Goal: Information Seeking & Learning: Check status

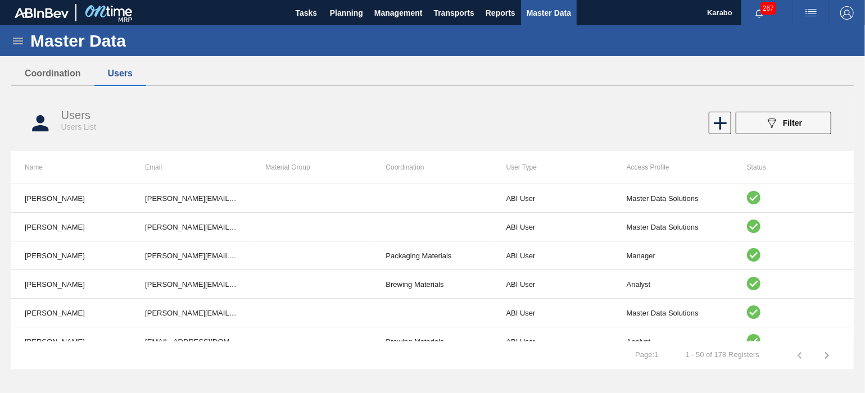
click at [854, 239] on div "Master Data General Materials Group and Families Coordinations and Users Suppli…" at bounding box center [432, 202] width 865 height 354
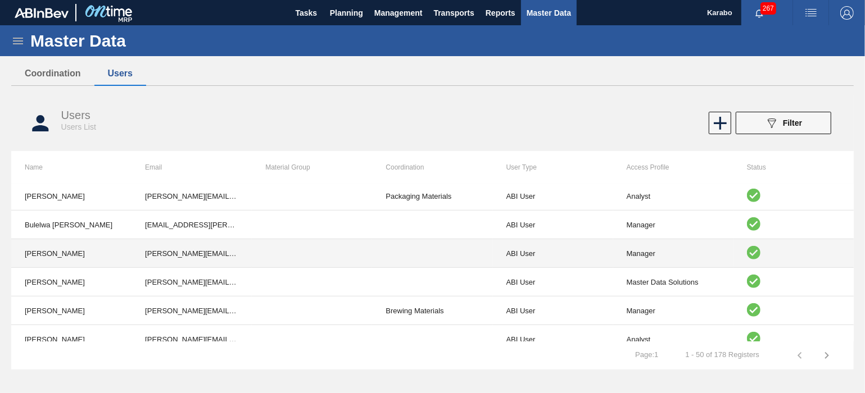
scroll to position [525, 0]
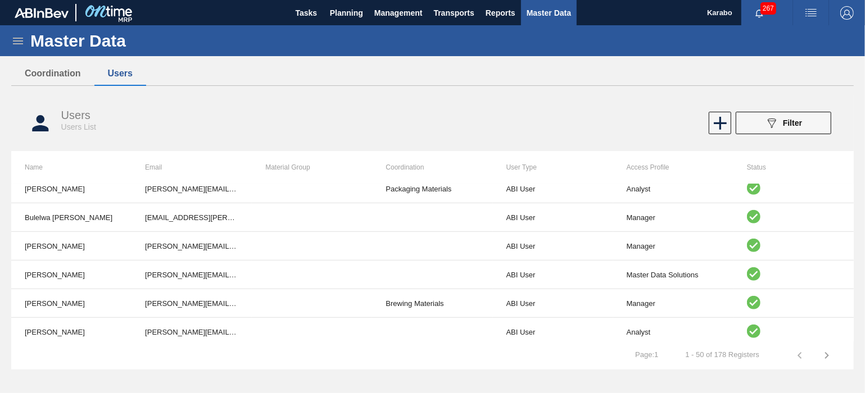
drag, startPoint x: 854, startPoint y: 256, endPoint x: 855, endPoint y: 270, distance: 13.5
click at [855, 270] on div "Master Data General Materials Group and Families Coordinations and Users Suppli…" at bounding box center [432, 202] width 865 height 354
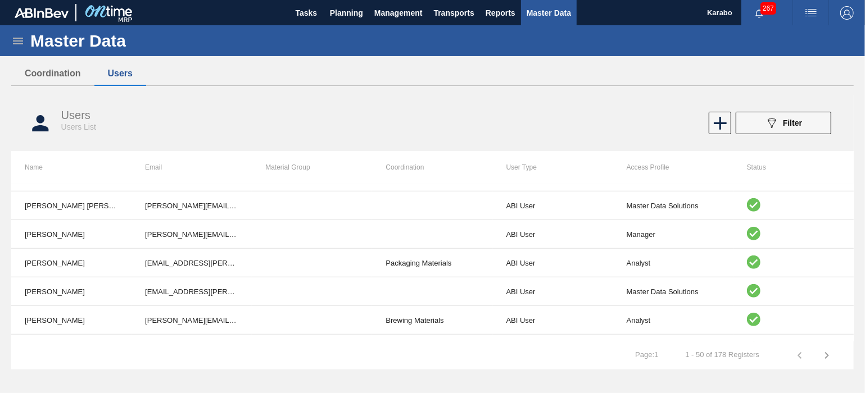
scroll to position [775, 0]
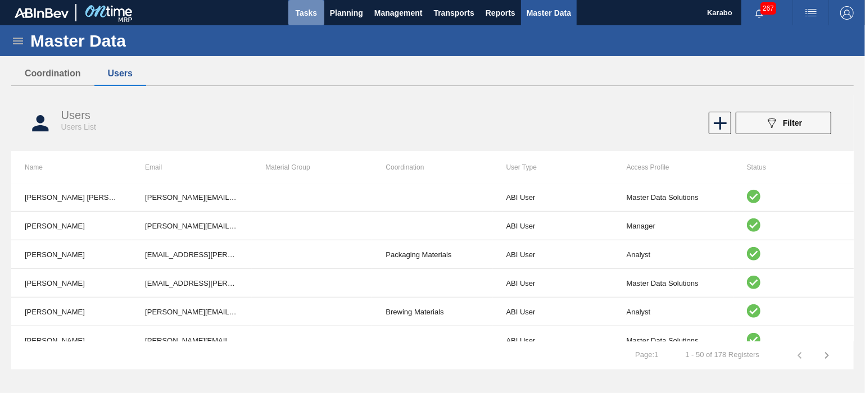
click at [292, 11] on button "Tasks" at bounding box center [306, 12] width 36 height 25
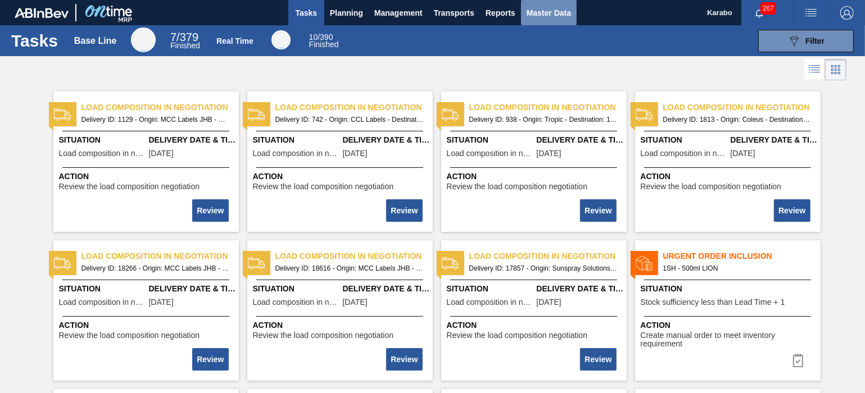
click at [543, 16] on span "Master Data" at bounding box center [549, 12] width 44 height 13
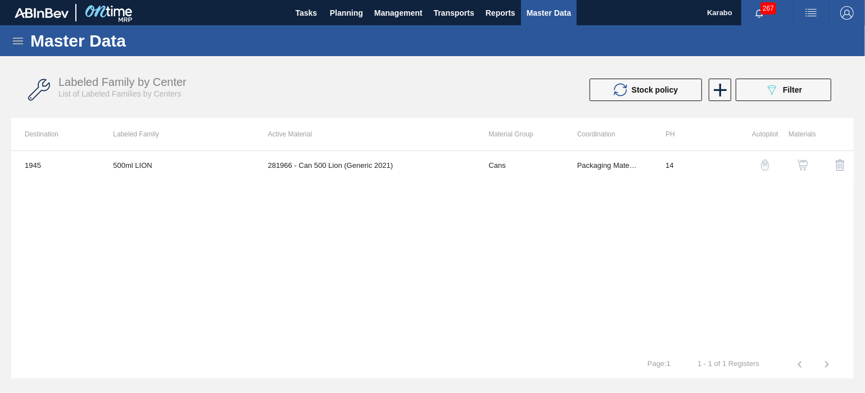
click at [16, 42] on icon at bounding box center [17, 40] width 13 height 13
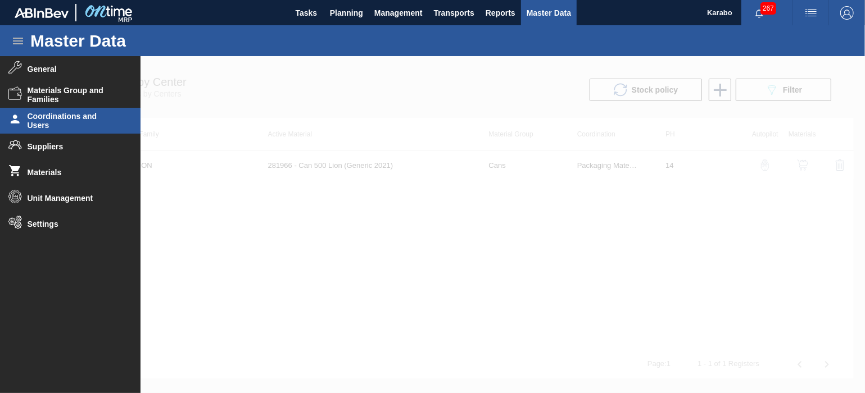
click at [72, 120] on span "Coordinations and Users" at bounding box center [74, 121] width 93 height 18
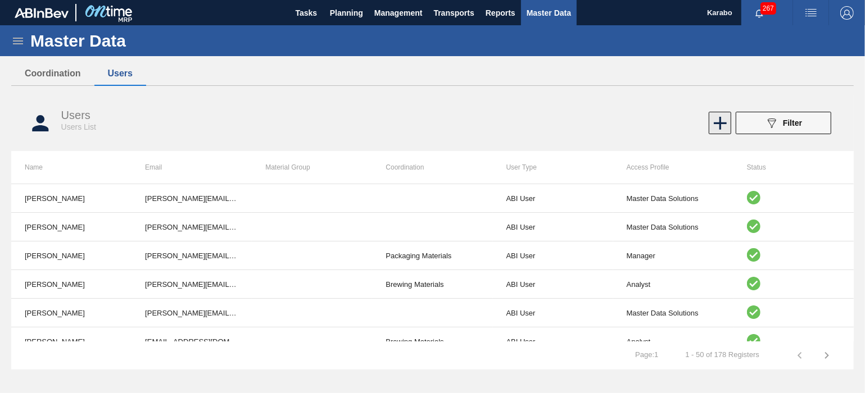
click at [719, 130] on icon at bounding box center [720, 123] width 22 height 22
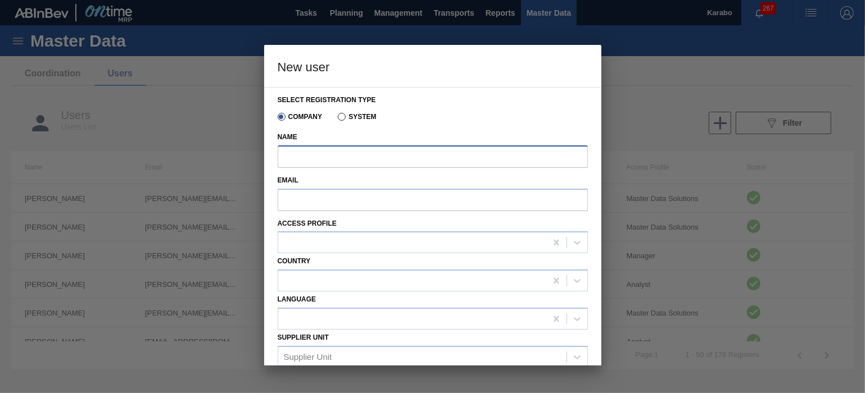
click at [412, 151] on input "Name" at bounding box center [433, 157] width 310 height 22
paste input "[EMAIL_ADDRESS][DOMAIN_NAME]"
type input "[EMAIL_ADDRESS][DOMAIN_NAME]"
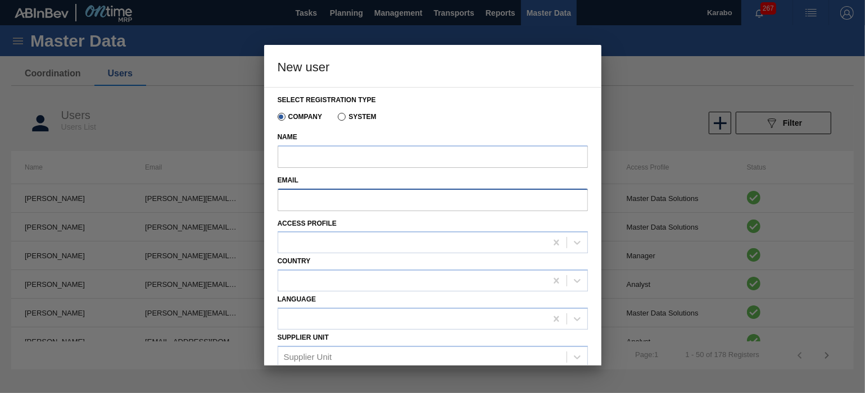
click at [388, 191] on input "Email" at bounding box center [433, 200] width 310 height 22
paste input "[EMAIL_ADDRESS][DOMAIN_NAME]"
type input "[EMAIL_ADDRESS][DOMAIN_NAME]"
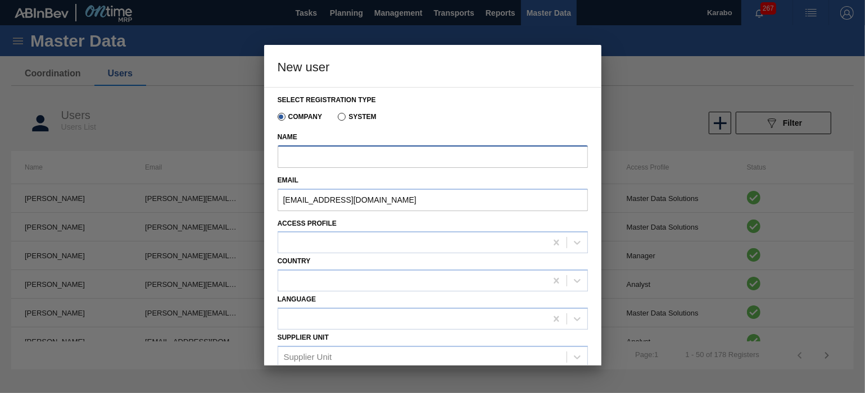
click at [319, 157] on input "Name" at bounding box center [433, 157] width 310 height 22
paste input "[EMAIL_ADDRESS][DOMAIN_NAME]"
type input "Danubio Vilanculu"
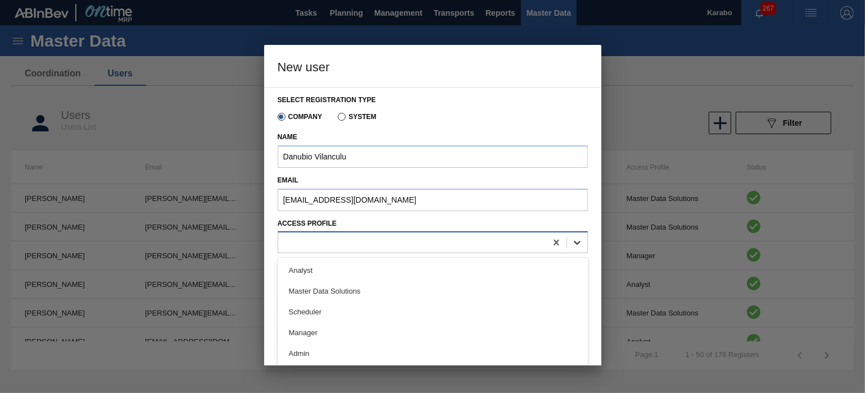
click at [575, 241] on icon at bounding box center [577, 242] width 11 height 11
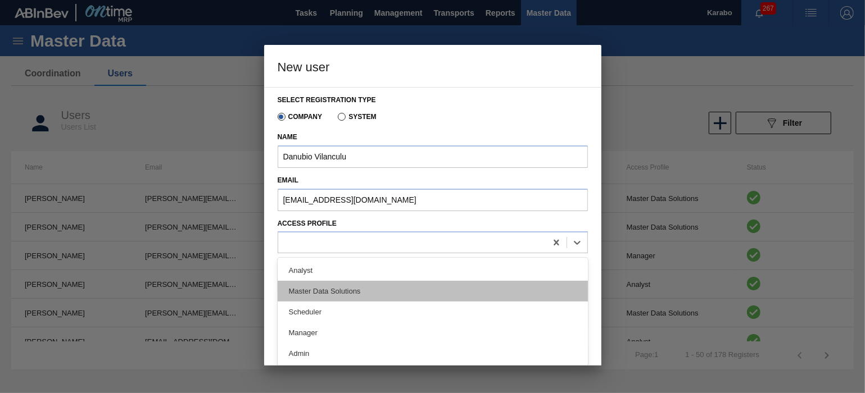
click at [483, 288] on div "Master Data Solutions" at bounding box center [433, 291] width 310 height 21
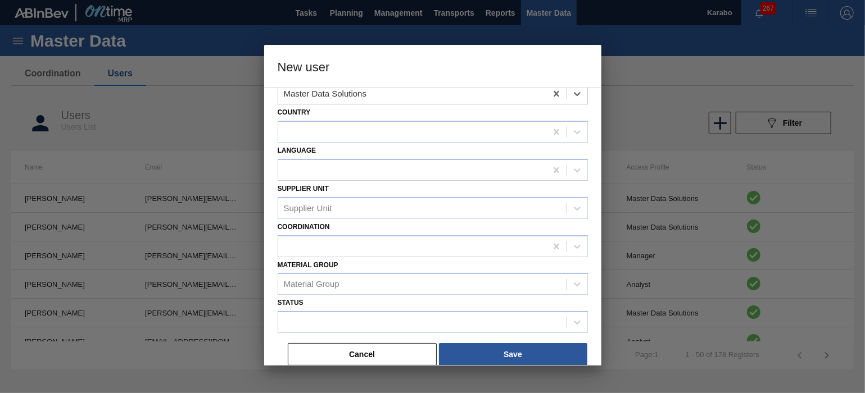
scroll to position [151, 0]
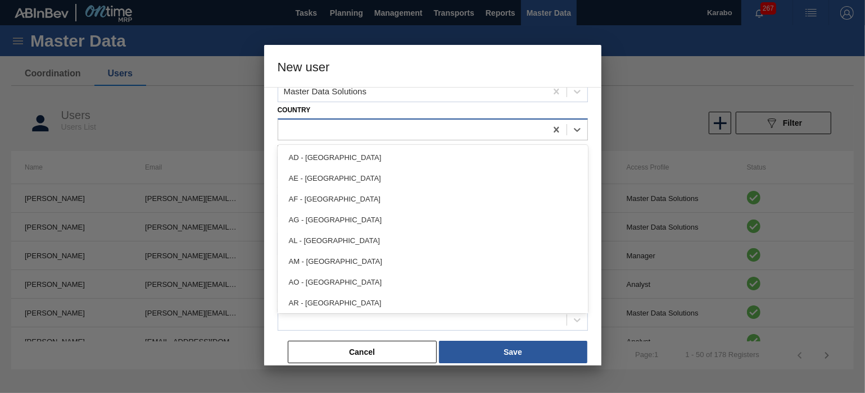
click at [524, 136] on div at bounding box center [412, 130] width 268 height 16
type input "za"
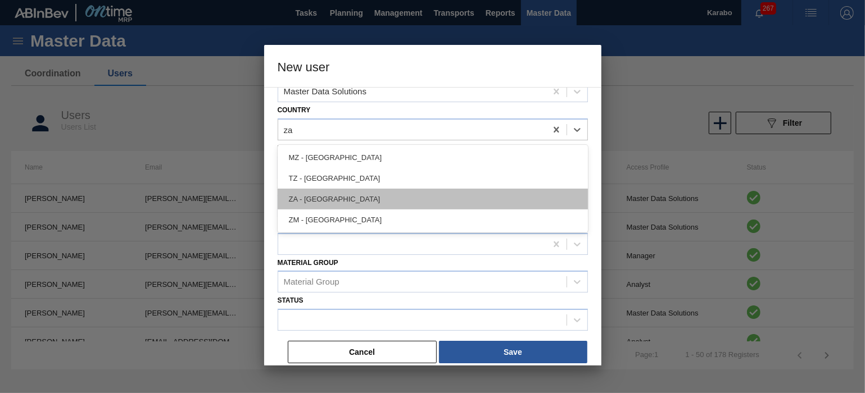
click at [451, 192] on div "ZA - [GEOGRAPHIC_DATA]" at bounding box center [433, 199] width 310 height 21
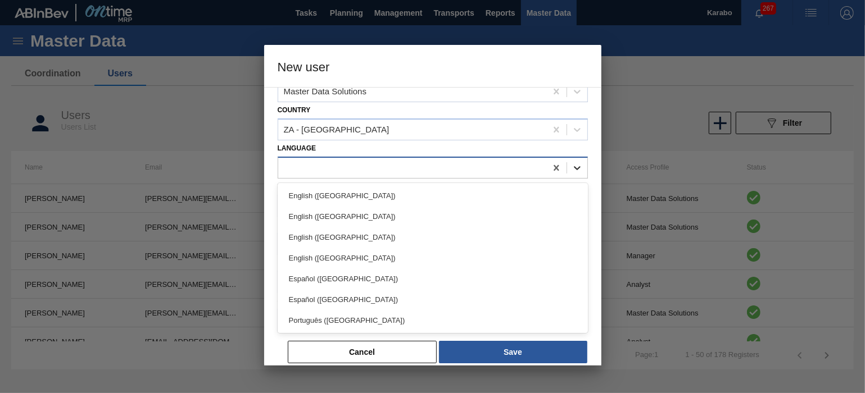
click at [579, 174] on div at bounding box center [577, 168] width 20 height 20
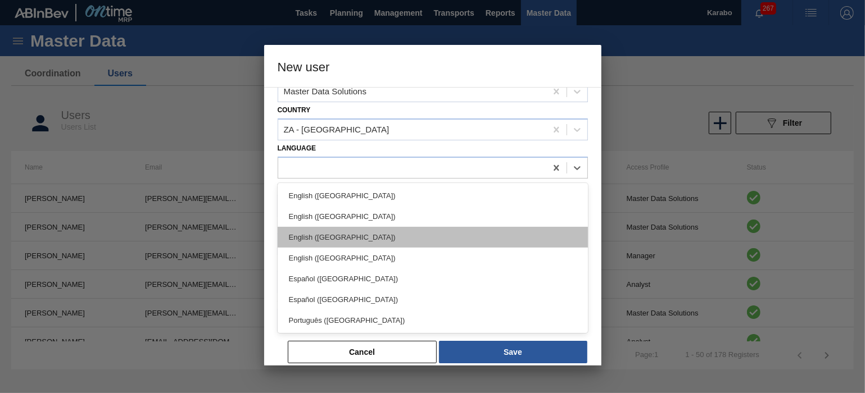
click at [362, 237] on div "English ([GEOGRAPHIC_DATA])" at bounding box center [433, 237] width 310 height 21
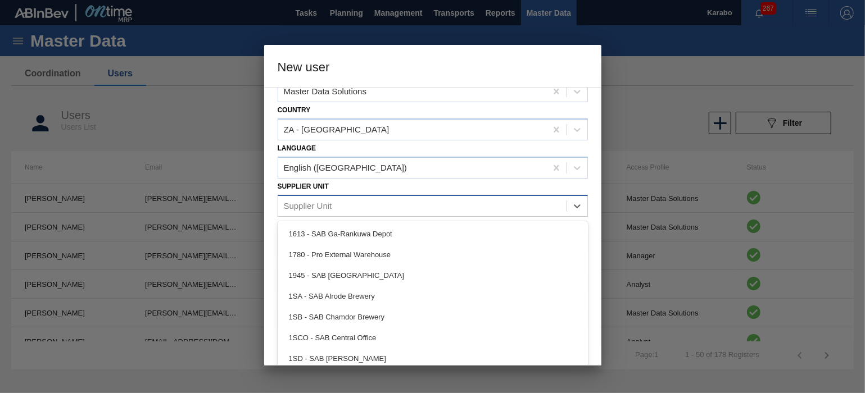
click at [430, 206] on div "Supplier Unit" at bounding box center [422, 206] width 288 height 16
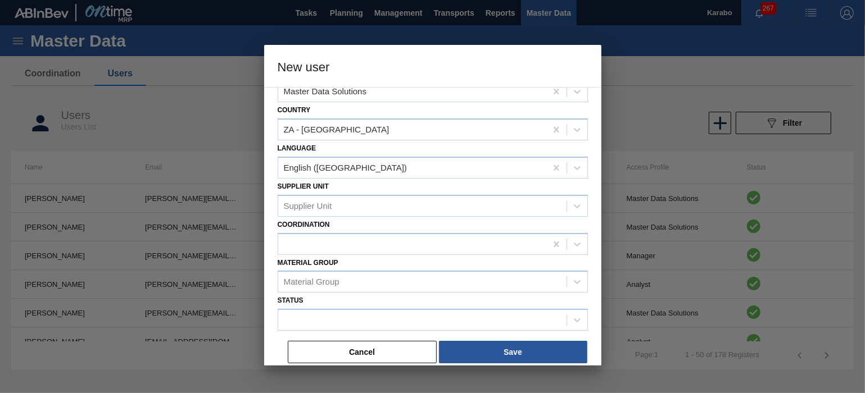
click at [448, 182] on div "Supplier Unit Supplier Unit" at bounding box center [433, 198] width 310 height 38
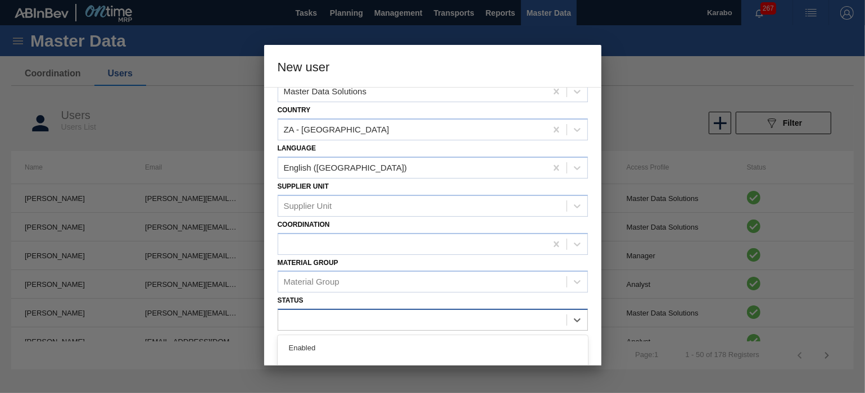
click at [560, 315] on div at bounding box center [422, 320] width 288 height 16
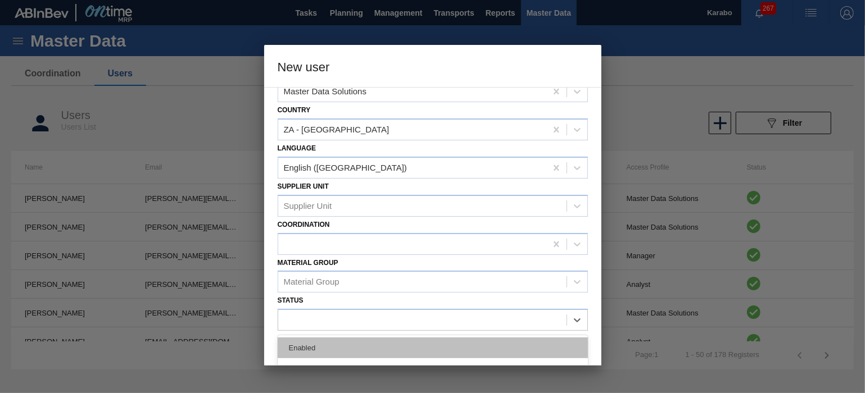
click at [448, 348] on div "Enabled" at bounding box center [433, 348] width 310 height 21
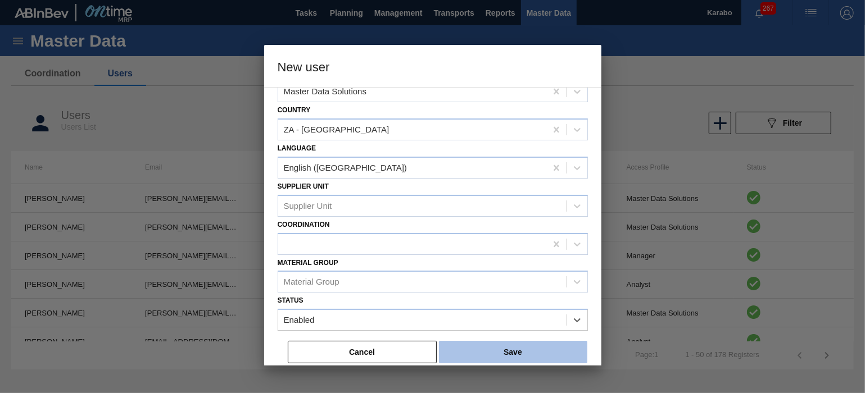
click at [527, 349] on button "Save" at bounding box center [513, 352] width 148 height 22
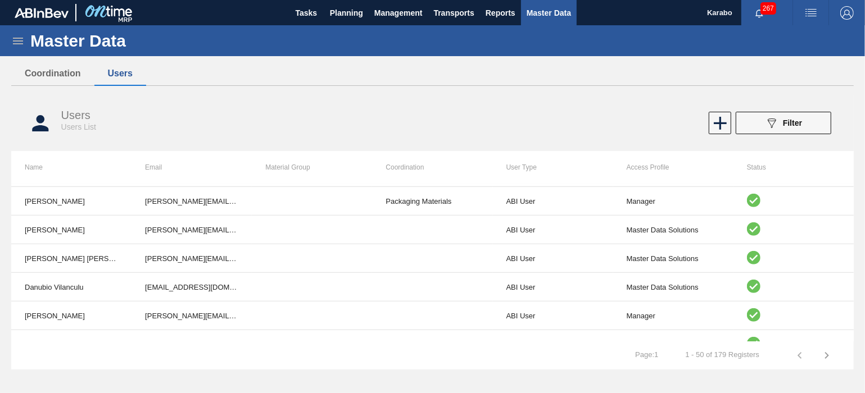
scroll to position [718, 0]
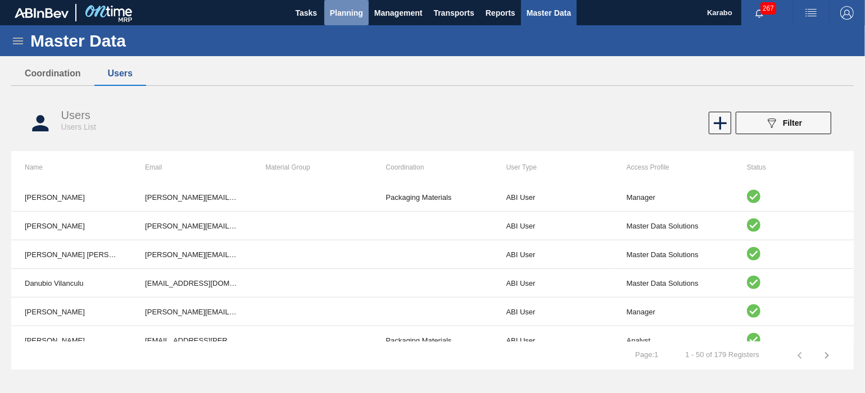
click at [350, 17] on span "Planning" at bounding box center [346, 12] width 33 height 13
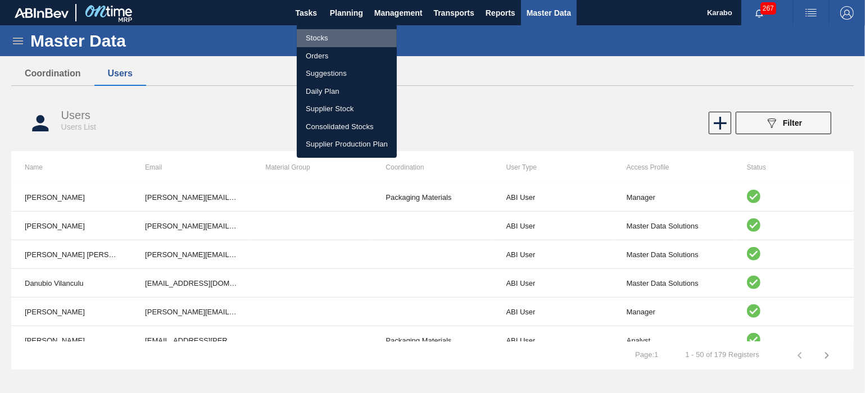
click at [342, 39] on li "Stocks" at bounding box center [347, 38] width 100 height 18
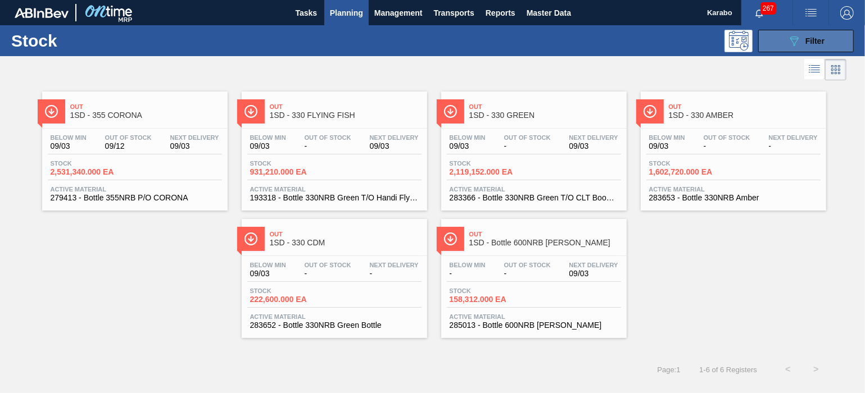
click at [815, 37] on span "Filter" at bounding box center [814, 41] width 19 height 9
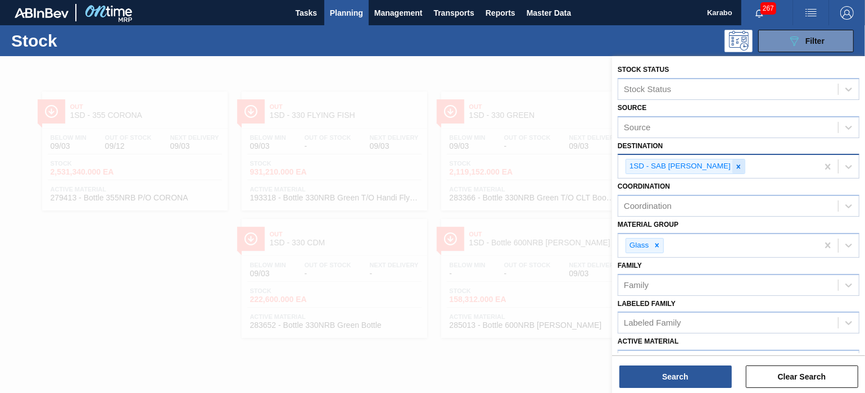
click at [735, 166] on icon at bounding box center [739, 167] width 8 height 8
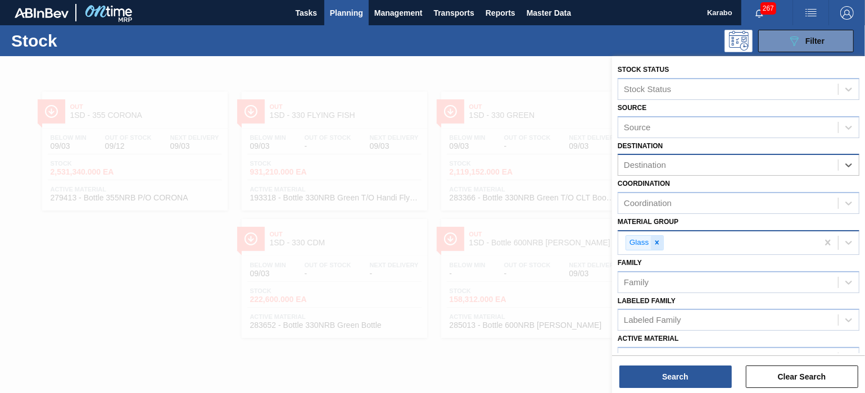
click at [657, 244] on icon at bounding box center [657, 243] width 8 height 8
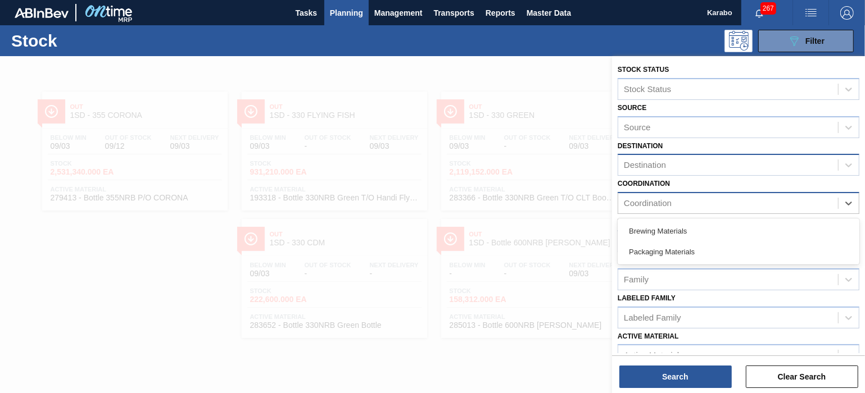
click at [697, 208] on div "Coordination" at bounding box center [728, 204] width 220 height 16
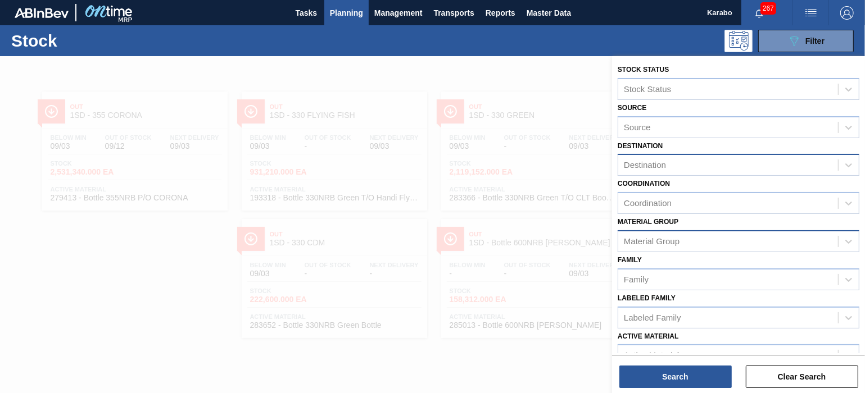
click at [763, 180] on div "Coordination Coordination" at bounding box center [739, 195] width 242 height 38
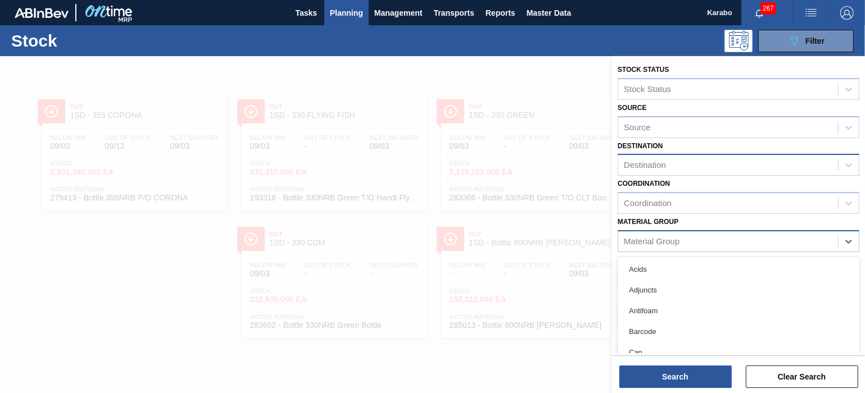
click at [726, 238] on div "Material Group" at bounding box center [728, 241] width 220 height 16
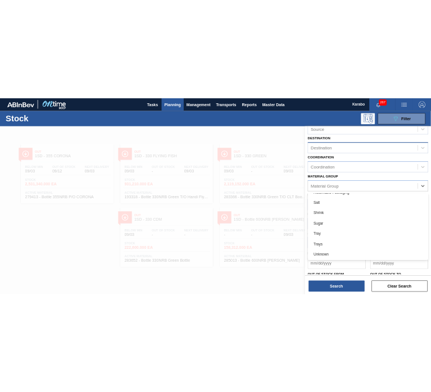
scroll to position [69, 0]
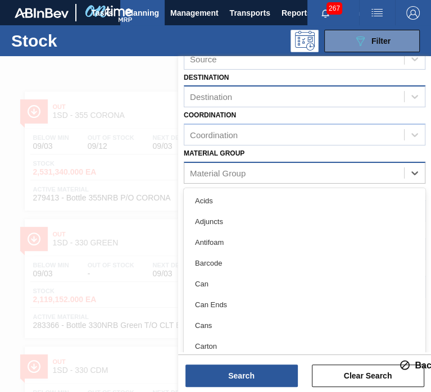
click at [376, 171] on div "Material Group" at bounding box center [294, 173] width 220 height 16
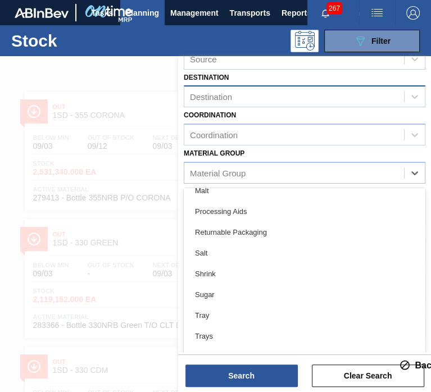
scroll to position [418, 0]
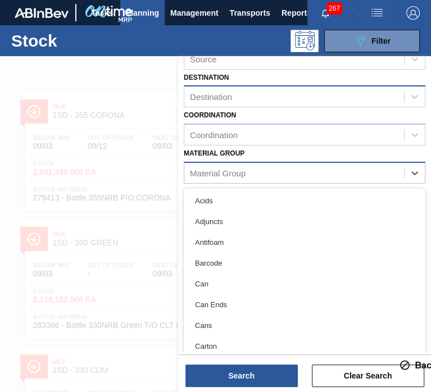
click at [349, 166] on div "Material Group" at bounding box center [294, 173] width 220 height 16
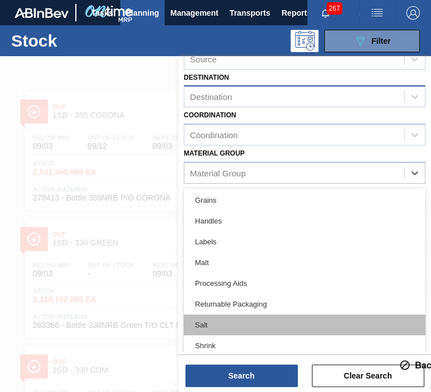
scroll to position [335, 0]
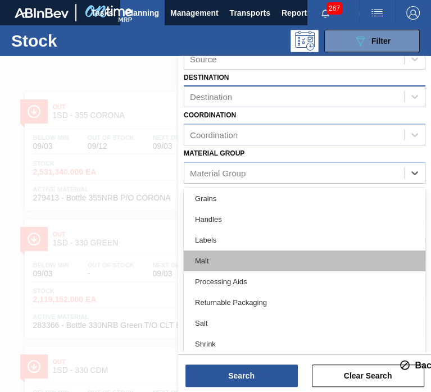
click at [279, 256] on div "Malt" at bounding box center [305, 261] width 242 height 21
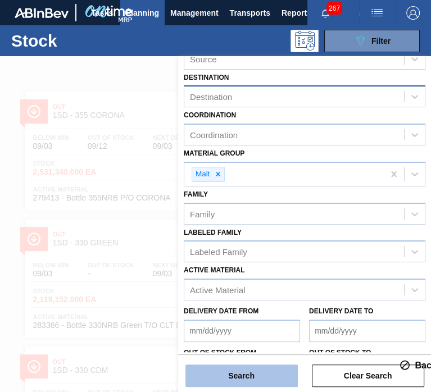
click at [223, 371] on button "Search" at bounding box center [241, 376] width 112 height 22
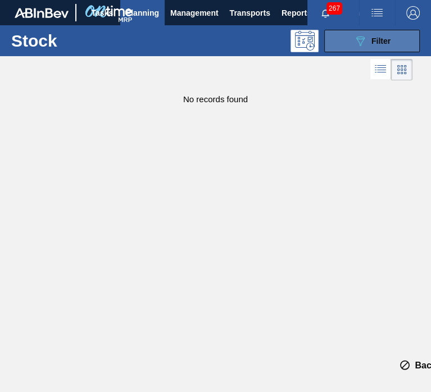
click at [370, 41] on div "089F7B8B-B2A5-4AFE-B5C0-19BA573D28AC Filter" at bounding box center [371, 40] width 37 height 13
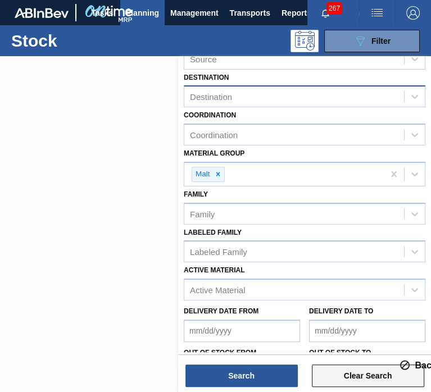
click at [333, 377] on button "Clear Search" at bounding box center [368, 376] width 112 height 22
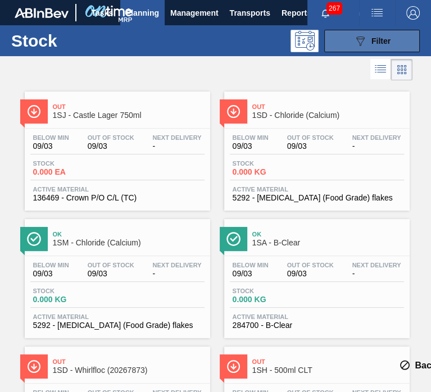
click at [358, 34] on icon "089F7B8B-B2A5-4AFE-B5C0-19BA573D28AC" at bounding box center [359, 40] width 13 height 13
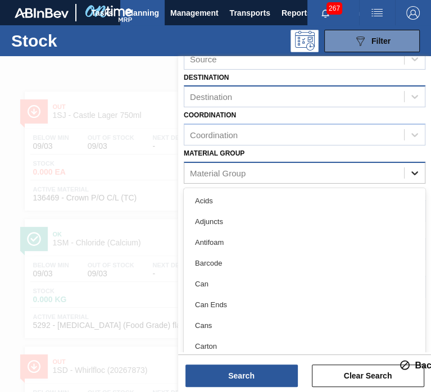
click at [411, 171] on icon at bounding box center [414, 173] width 7 height 4
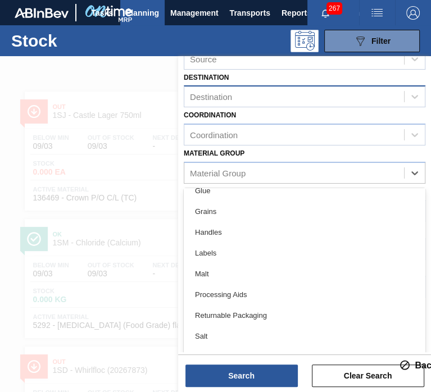
scroll to position [329, 0]
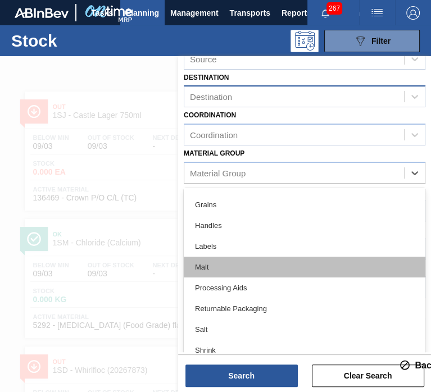
click at [287, 265] on div "Malt" at bounding box center [305, 267] width 242 height 21
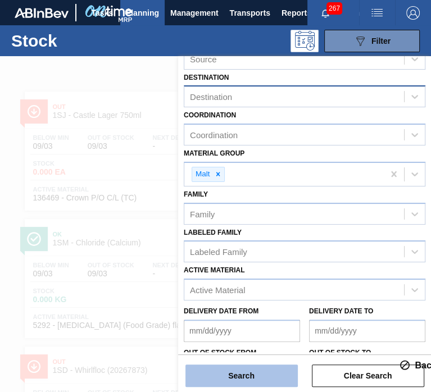
click at [251, 374] on button "Search" at bounding box center [241, 376] width 112 height 22
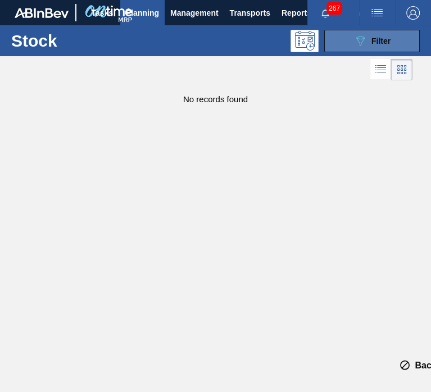
click at [369, 46] on div "089F7B8B-B2A5-4AFE-B5C0-19BA573D28AC Filter" at bounding box center [371, 40] width 37 height 13
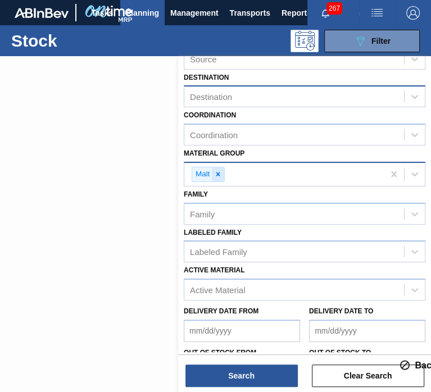
click at [216, 173] on icon at bounding box center [218, 175] width 4 height 4
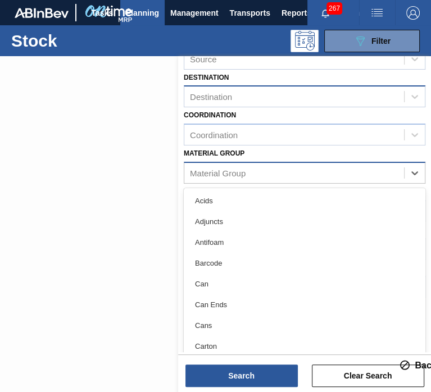
click at [248, 169] on div "Material Group" at bounding box center [294, 173] width 220 height 16
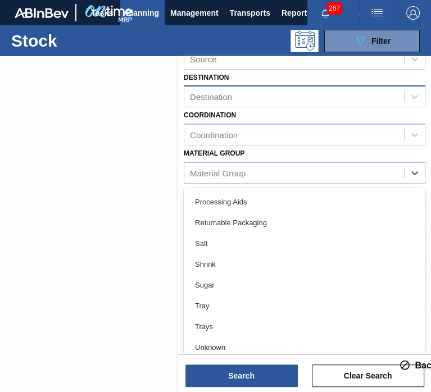
scroll to position [418, 0]
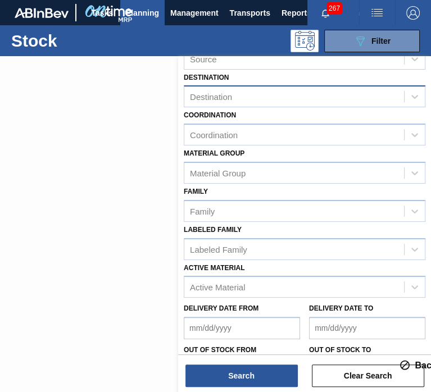
click at [183, 216] on div "Stock Status Stock Status Source Source Destination Destination Coordination Co…" at bounding box center [304, 208] width 253 height 441
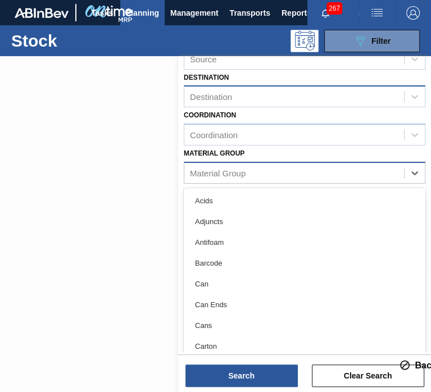
click at [271, 173] on div "Material Group" at bounding box center [294, 173] width 220 height 16
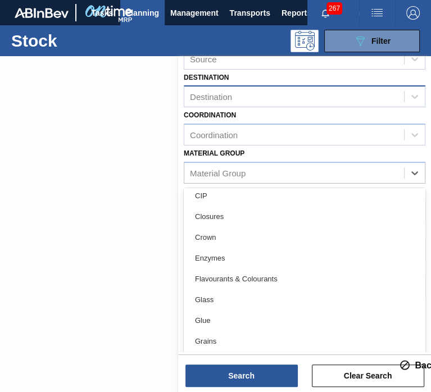
scroll to position [200, 0]
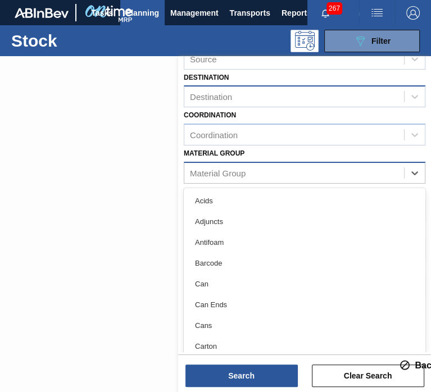
click at [243, 173] on div "Material Group" at bounding box center [218, 173] width 56 height 10
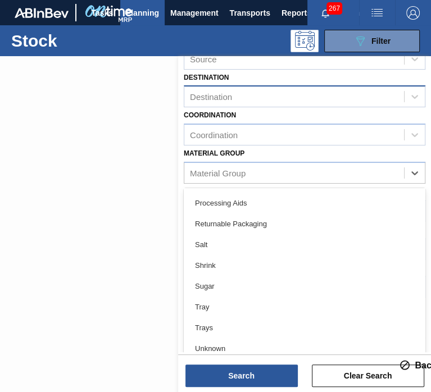
scroll to position [418, 0]
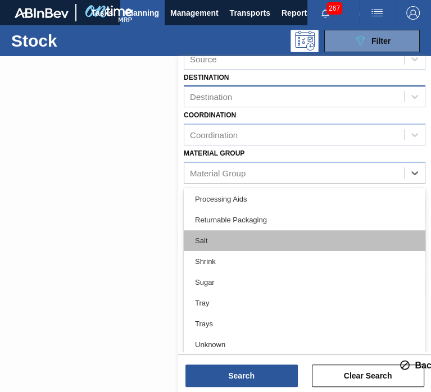
click at [267, 244] on div "Salt" at bounding box center [305, 240] width 242 height 21
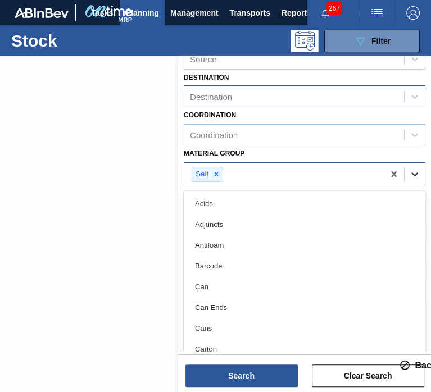
click at [410, 175] on icon at bounding box center [414, 174] width 11 height 11
drag, startPoint x: 421, startPoint y: 221, endPoint x: 424, endPoint y: 230, distance: 9.4
click at [424, 230] on div "Stock Status Stock Status Source Source Destination Destination Coordination Co…" at bounding box center [304, 209] width 253 height 443
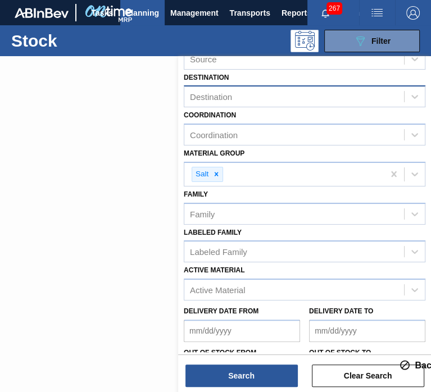
click at [424, 236] on div "Stock Status Stock Status Source Source Destination Destination Coordination Co…" at bounding box center [304, 209] width 253 height 443
click at [254, 176] on div "Salt" at bounding box center [284, 174] width 200 height 23
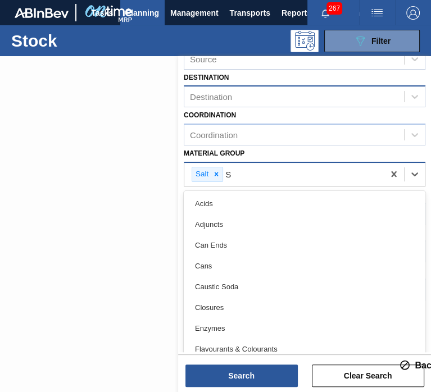
type Group "SU"
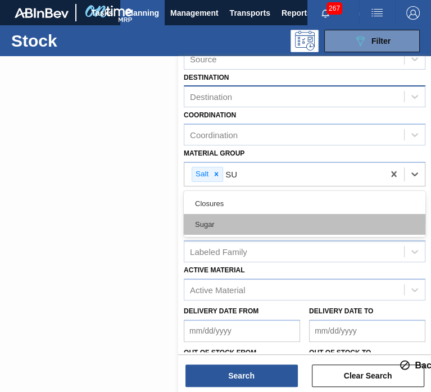
click at [216, 221] on div "Sugar" at bounding box center [305, 224] width 242 height 21
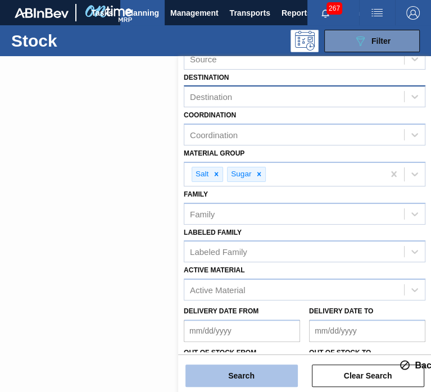
click at [240, 377] on button "Search" at bounding box center [241, 376] width 112 height 22
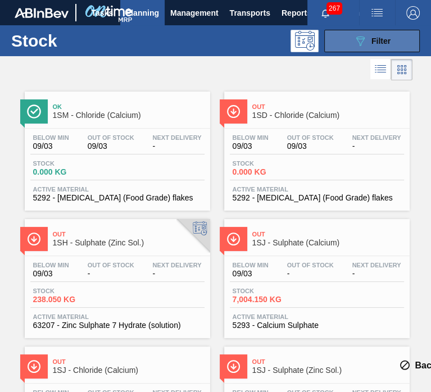
click at [380, 46] on div "089F7B8B-B2A5-4AFE-B5C0-19BA573D28AC Filter" at bounding box center [371, 40] width 37 height 13
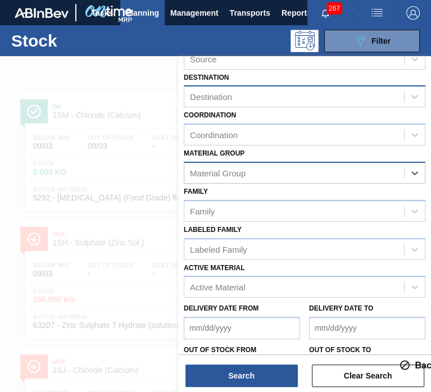
type Group "H"
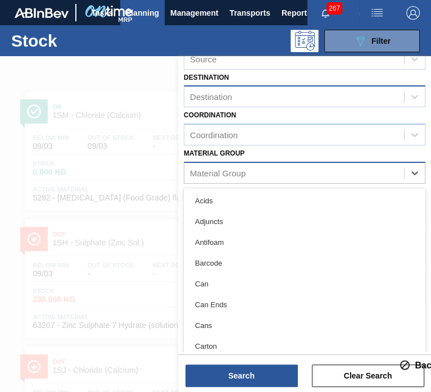
type Group "a"
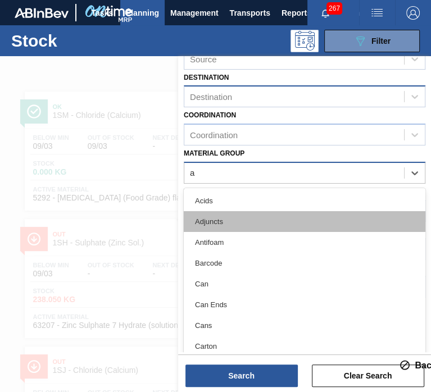
click at [313, 216] on div "Adjuncts" at bounding box center [305, 221] width 242 height 21
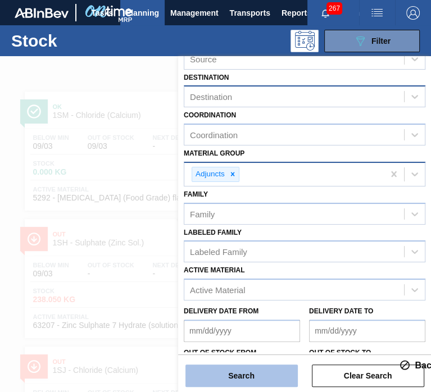
click at [244, 373] on button "Search" at bounding box center [241, 376] width 112 height 22
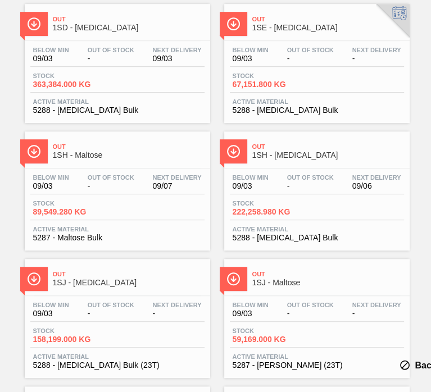
scroll to position [686, 0]
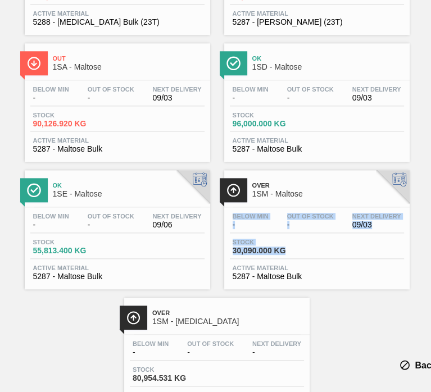
drag, startPoint x: 429, startPoint y: 245, endPoint x: 429, endPoint y: 202, distance: 42.7
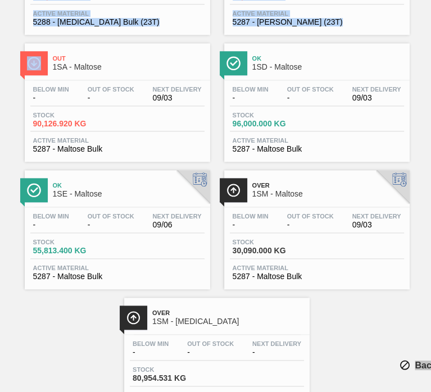
drag, startPoint x: 424, startPoint y: 23, endPoint x: 430, endPoint y: 270, distance: 246.8
click at [430, 0] on html "Tasks Planning Management Transports Reports Master Data Karabo 267 Mark all as…" at bounding box center [215, 0] width 431 height 0
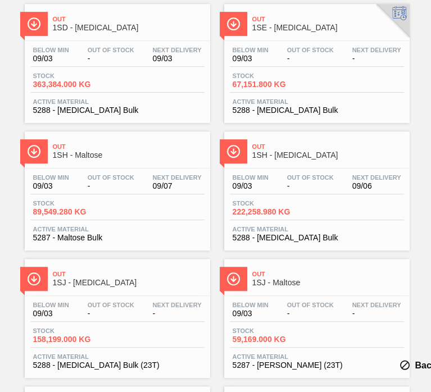
scroll to position [0, 0]
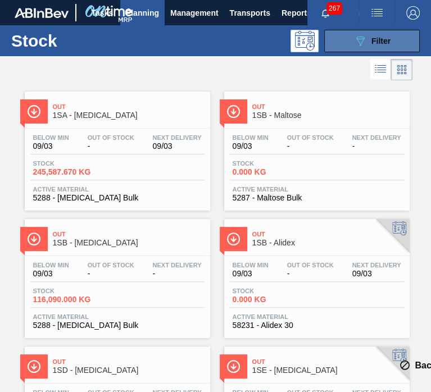
click at [366, 42] on div "089F7B8B-B2A5-4AFE-B5C0-19BA573D28AC Filter" at bounding box center [371, 40] width 37 height 13
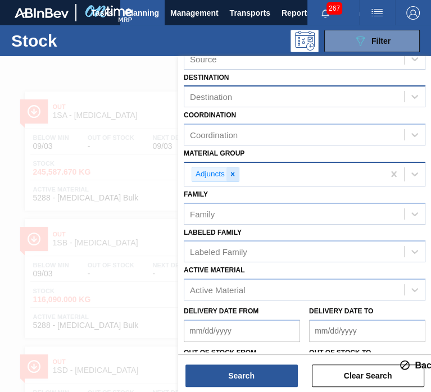
click at [232, 173] on icon at bounding box center [232, 175] width 4 height 4
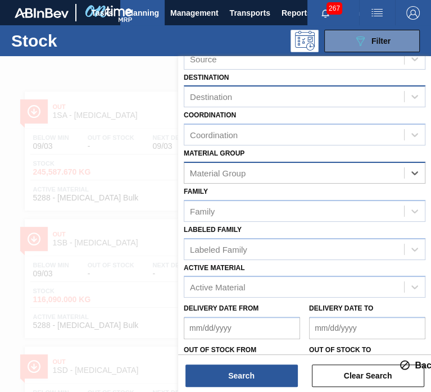
type Group "FL"
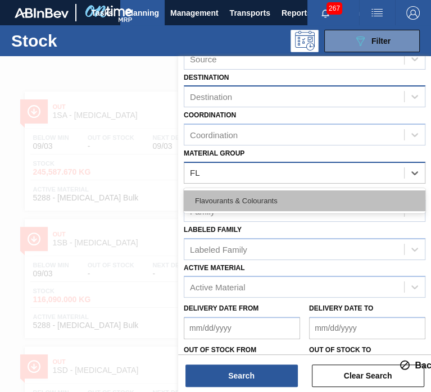
click at [230, 199] on div "Flavourants & Colourants" at bounding box center [305, 201] width 242 height 21
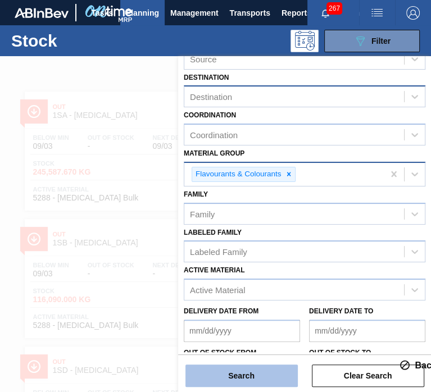
click at [210, 372] on button "Search" at bounding box center [241, 376] width 112 height 22
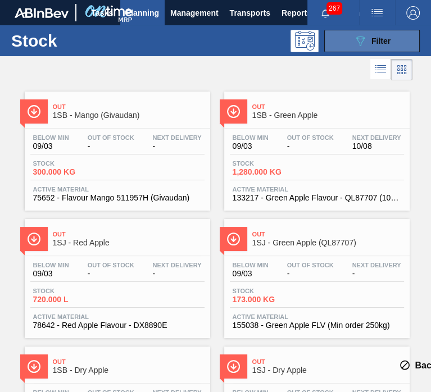
click at [371, 39] on span "Filter" at bounding box center [380, 41] width 19 height 9
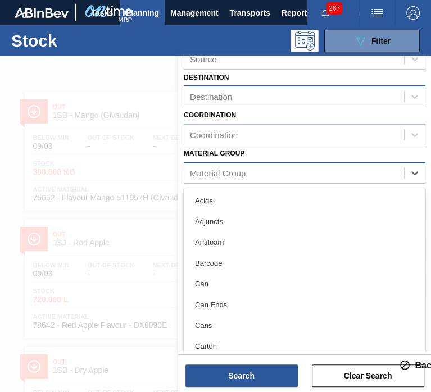
click at [257, 168] on div "Material Group" at bounding box center [294, 173] width 220 height 16
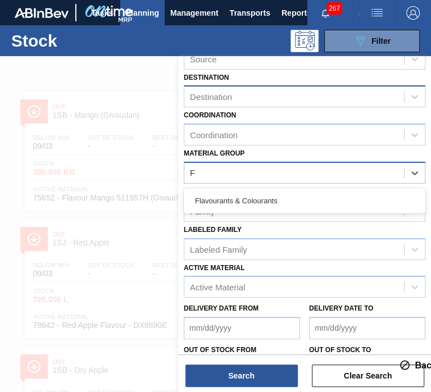
type Group "FL"
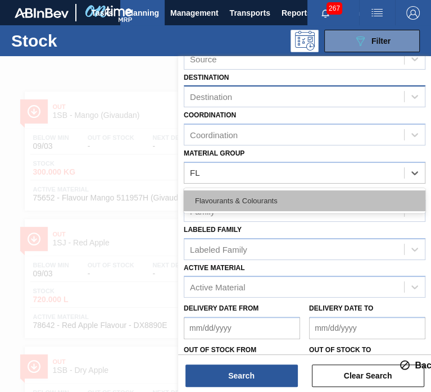
click at [255, 195] on div "Flavourants & Colourants" at bounding box center [305, 201] width 242 height 21
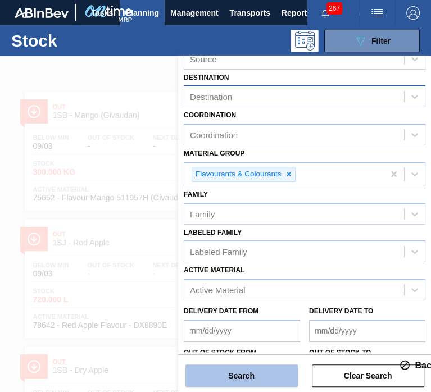
click at [229, 371] on button "Search" at bounding box center [241, 376] width 112 height 22
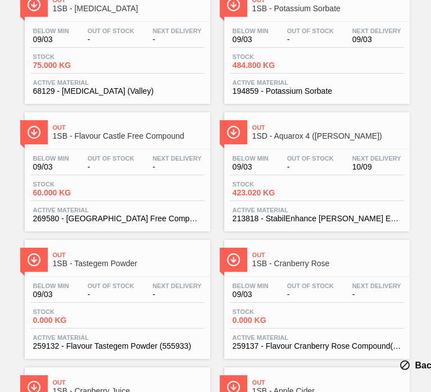
scroll to position [2745, 0]
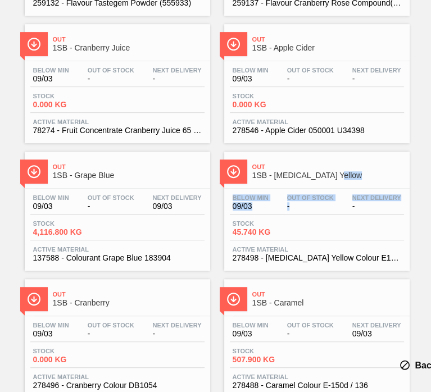
drag, startPoint x: 425, startPoint y: 186, endPoint x: 430, endPoint y: 164, distance: 23.0
click at [430, 0] on html "Tasks Planning Management Transports Reports Master Data Karabo 267 Mark all as…" at bounding box center [215, 0] width 431 height 0
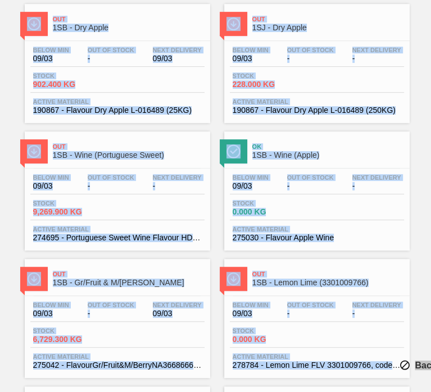
scroll to position [0, 0]
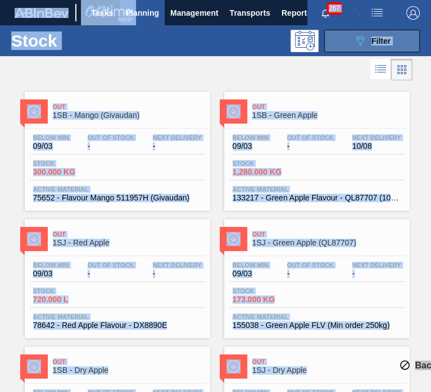
click at [366, 39] on div "089F7B8B-B2A5-4AFE-B5C0-19BA573D28AC Filter" at bounding box center [371, 40] width 37 height 13
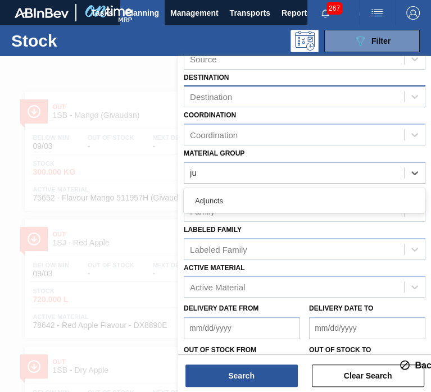
type Group "j"
type Group "h"
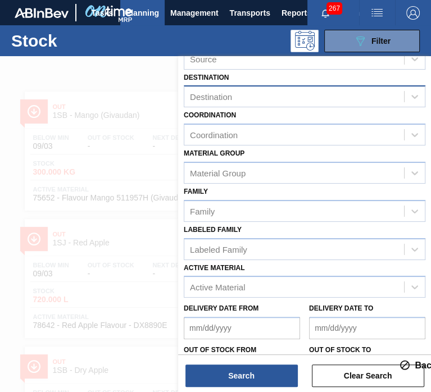
click at [386, 151] on div "Material [PERSON_NAME] Group" at bounding box center [305, 165] width 242 height 38
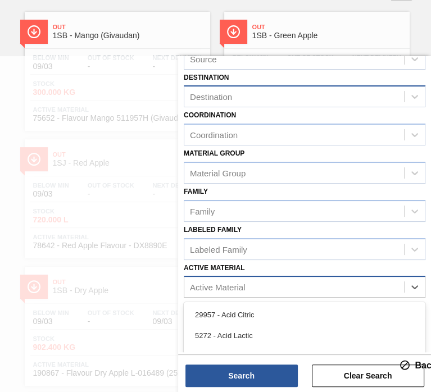
click at [289, 285] on div "Active Material" at bounding box center [294, 287] width 220 height 16
type Material "juice"
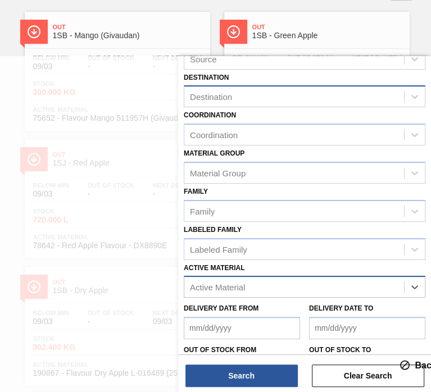
scroll to position [160, 0]
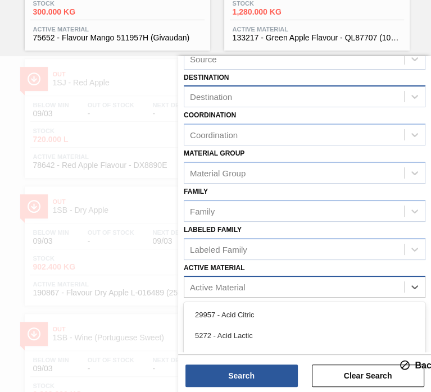
click at [293, 279] on div "Active Material" at bounding box center [294, 287] width 220 height 16
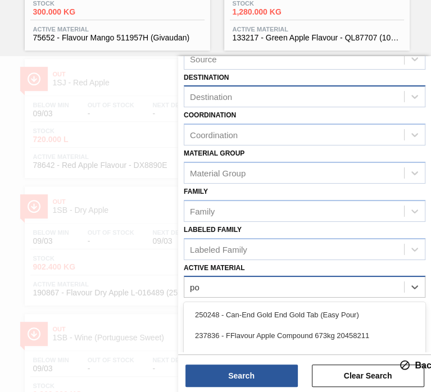
type Material "pow"
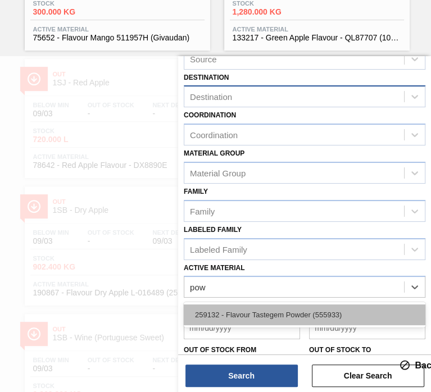
click at [286, 309] on div "259132 - Flavour Tastegem Powder (555933)" at bounding box center [305, 315] width 242 height 21
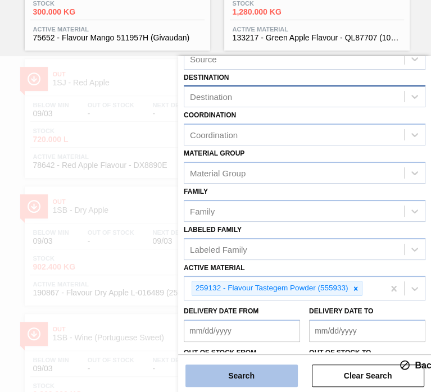
click at [259, 377] on button "Search" at bounding box center [241, 376] width 112 height 22
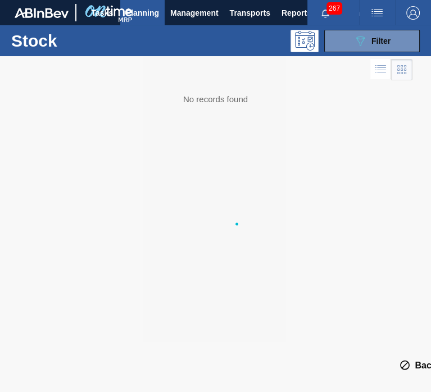
scroll to position [0, 0]
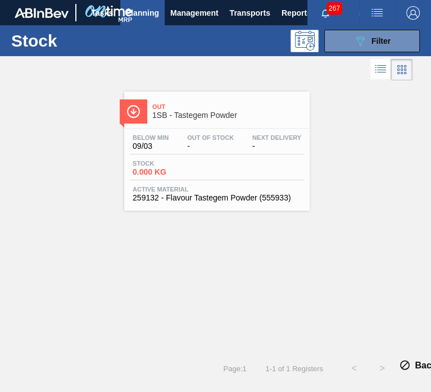
click at [265, 177] on div "Stock 0.000 KG" at bounding box center [217, 170] width 174 height 20
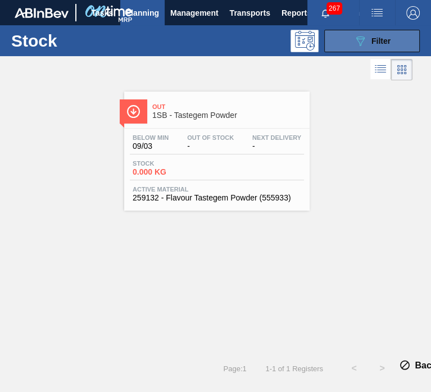
click at [374, 43] on span "Filter" at bounding box center [380, 41] width 19 height 9
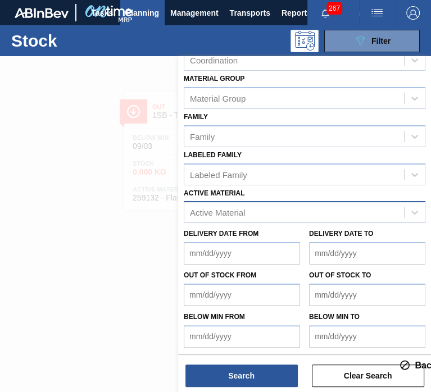
scroll to position [141, 0]
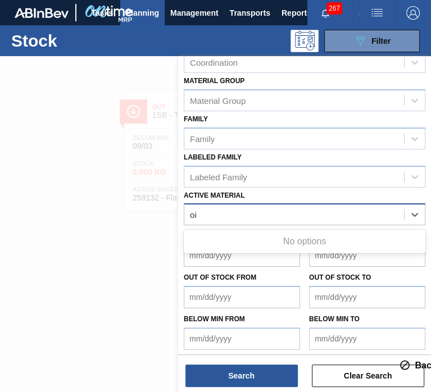
type Material "o"
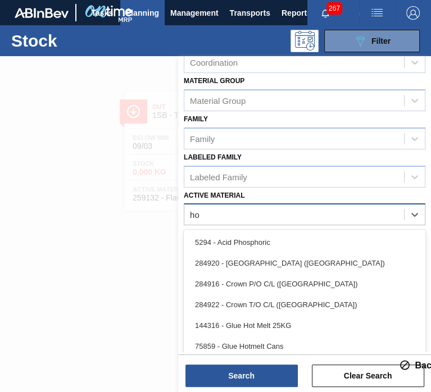
type Material "h"
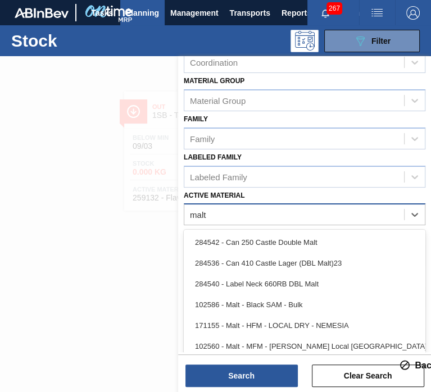
type Material "malt"
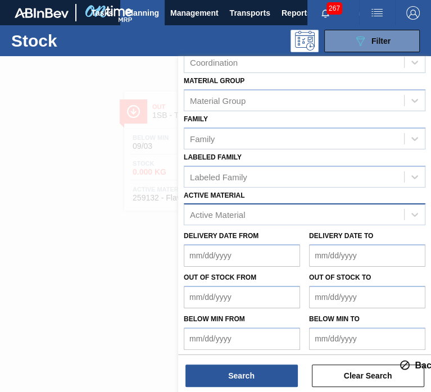
click at [429, 345] on div "Stock Status Stock Status Source Source Destination Destination Coordination Co…" at bounding box center [304, 135] width 253 height 441
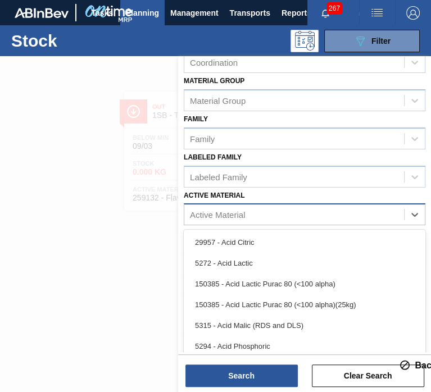
click at [338, 216] on div "Active Material" at bounding box center [294, 215] width 220 height 16
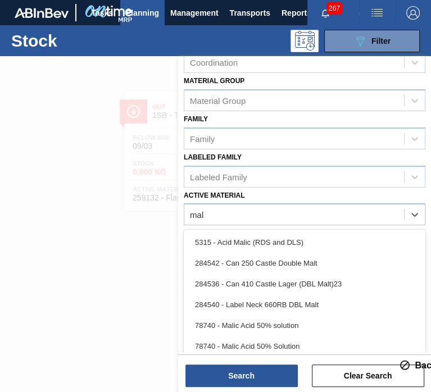
type Material "malt"
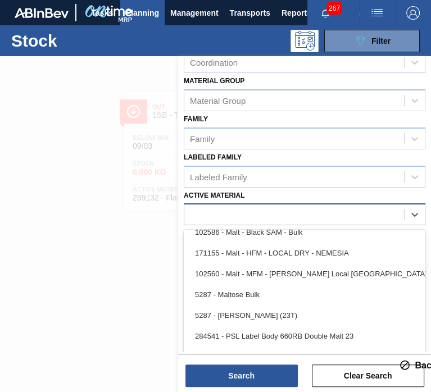
click at [252, 177] on div "Stock Status Stock Status Source Source Destination Destination Coordination Co…" at bounding box center [304, 135] width 253 height 441
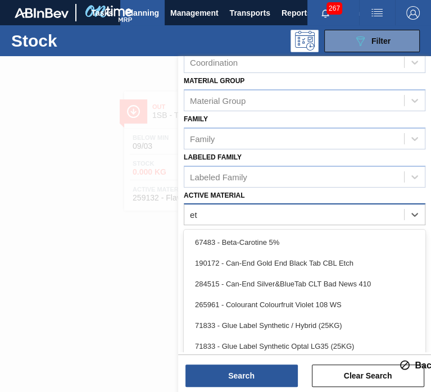
scroll to position [176, 0]
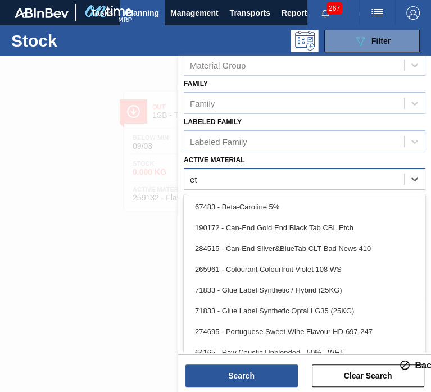
type Material "e"
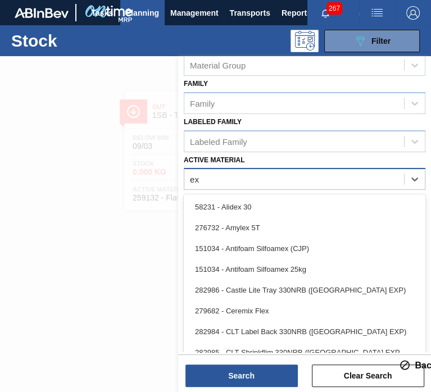
type Material "e"
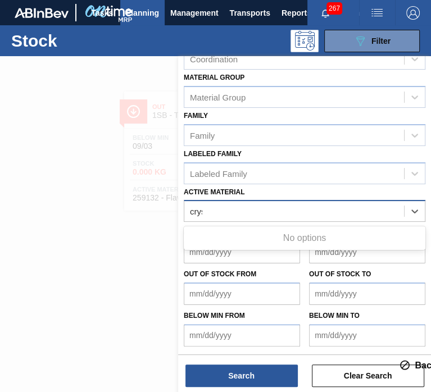
scroll to position [141, 0]
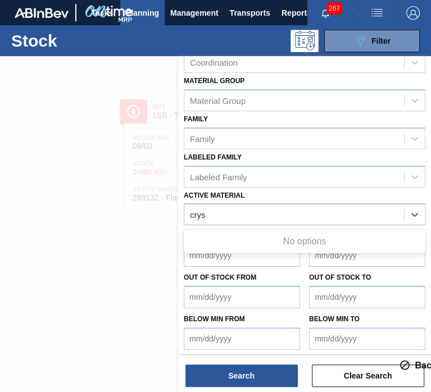
type Material "crys"
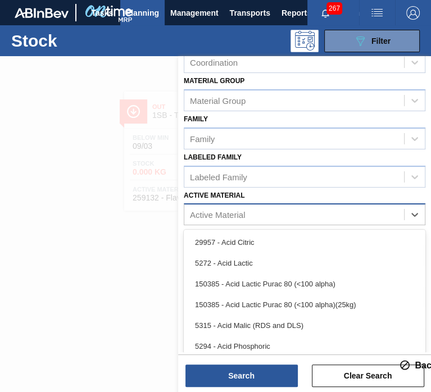
scroll to position [176, 0]
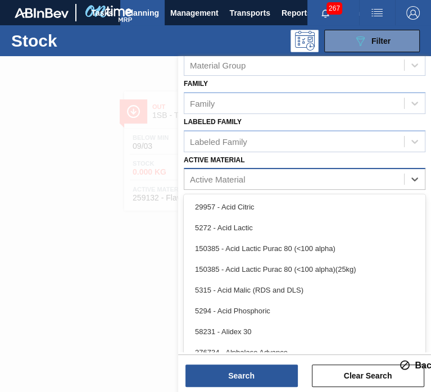
click at [216, 190] on div "option , deselected. option 29957 - Acid Citric focused, 1 of 101. 101 results …" at bounding box center [305, 179] width 242 height 22
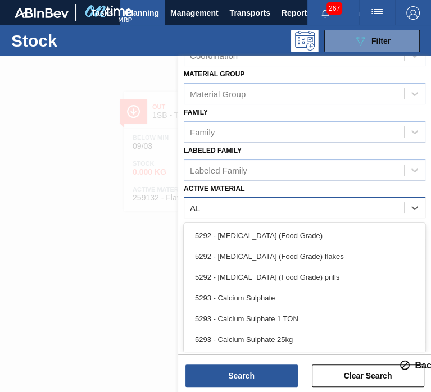
type Material "A"
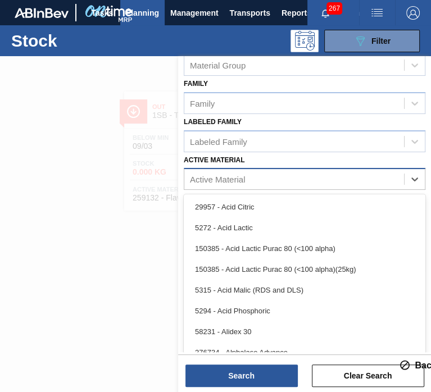
scroll to position [141, 0]
